Goal: Task Accomplishment & Management: Understand process/instructions

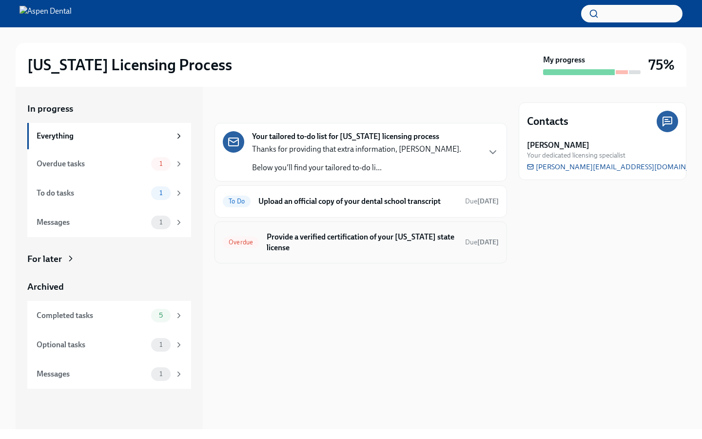
click at [320, 247] on h6 "Provide a verified certification of your [US_STATE] state license" at bounding box center [362, 242] width 191 height 21
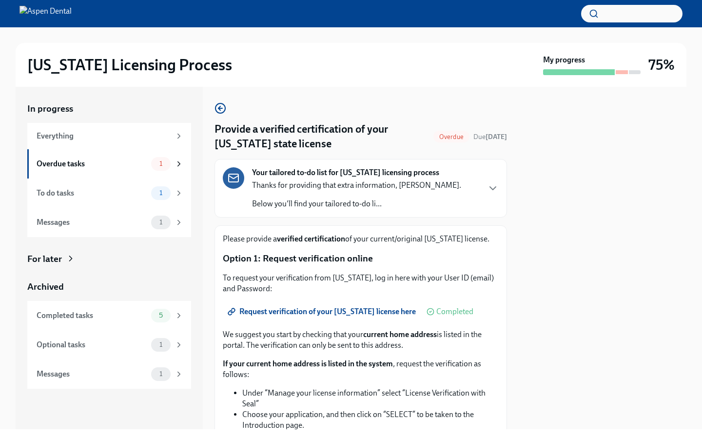
click at [346, 316] on span "Request verification of your Texas license here" at bounding box center [323, 312] width 186 height 10
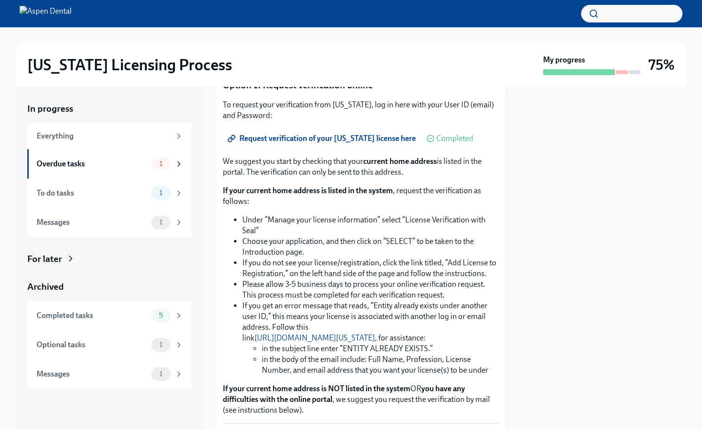
scroll to position [175, 0]
